Goal: Task Accomplishment & Management: Use online tool/utility

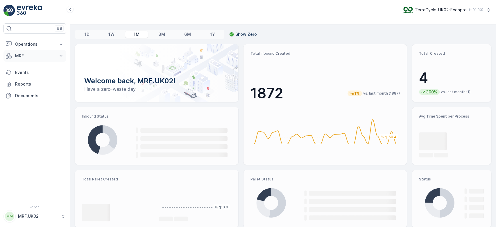
click at [51, 55] on p "MRF" at bounding box center [35, 56] width 40 height 6
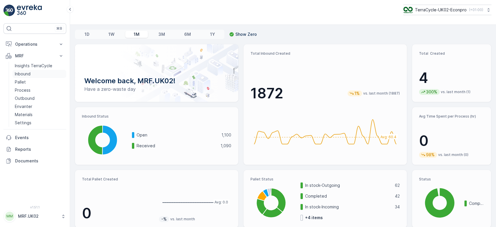
click at [32, 76] on link "Inbound" at bounding box center [40, 74] width 54 height 8
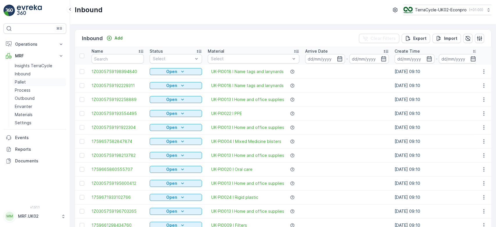
click at [33, 83] on link "Pallet" at bounding box center [40, 82] width 54 height 8
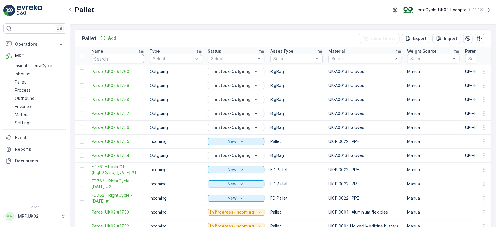
click at [106, 58] on input "text" at bounding box center [118, 58] width 52 height 9
type input "1616"
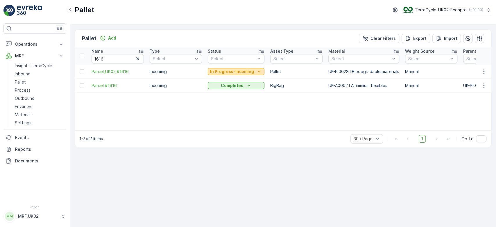
click at [231, 71] on p "In Progress-Incoming" at bounding box center [232, 72] width 44 height 6
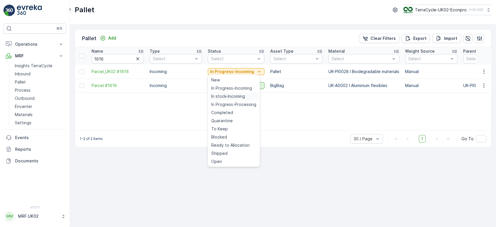
click at [224, 96] on span "In stock-Incoming" at bounding box center [228, 96] width 34 height 6
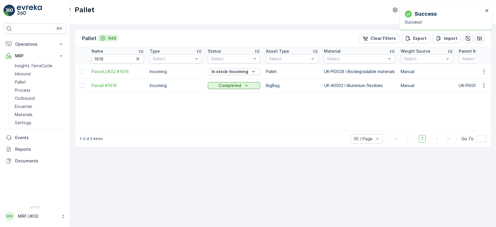
click at [112, 38] on p "Add" at bounding box center [112, 38] width 8 height 6
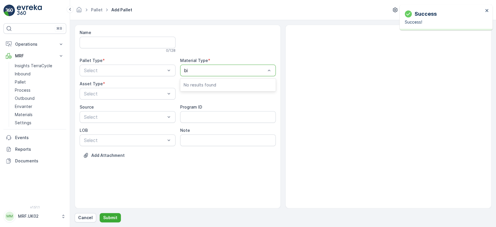
type input "bio"
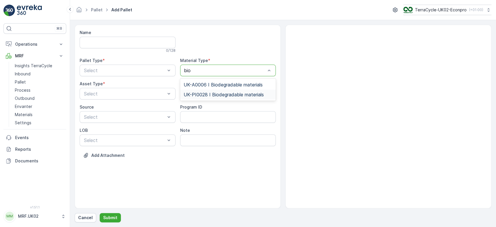
click at [221, 95] on span "UK-PI0028 I Biodegradable materials" at bounding box center [224, 94] width 80 height 5
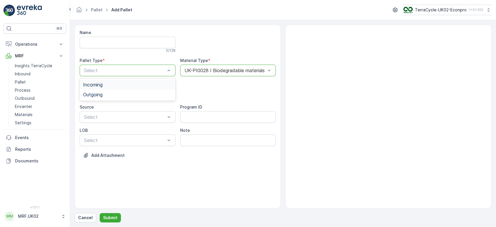
click at [134, 81] on div "Incoming" at bounding box center [128, 85] width 96 height 10
click at [107, 119] on div "Pallet" at bounding box center [127, 117] width 89 height 5
click at [110, 218] on p "Submit" at bounding box center [110, 218] width 14 height 6
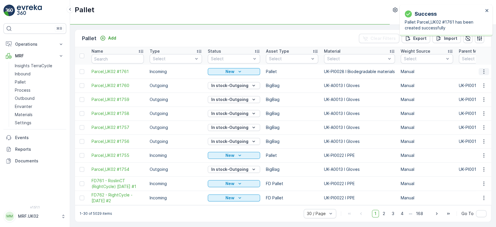
click at [484, 71] on icon "button" at bounding box center [484, 72] width 6 height 6
click at [482, 112] on div "Print QR" at bounding box center [477, 112] width 38 height 8
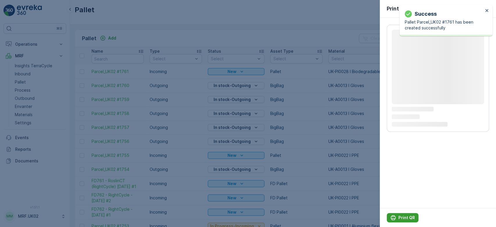
click at [406, 217] on p "Print QR" at bounding box center [407, 218] width 17 height 6
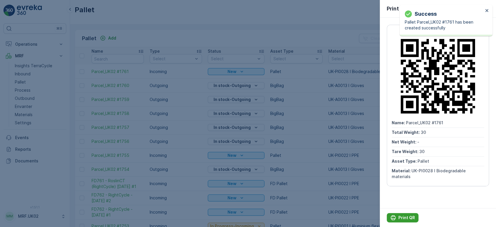
click at [406, 217] on p "Print QR" at bounding box center [407, 218] width 17 height 6
click at [25, 73] on div at bounding box center [248, 113] width 496 height 227
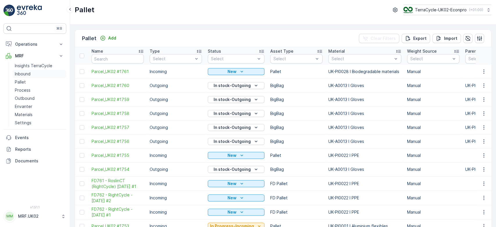
click at [25, 73] on p "Inbound" at bounding box center [23, 74] width 16 height 6
